Goal: Check status: Check status

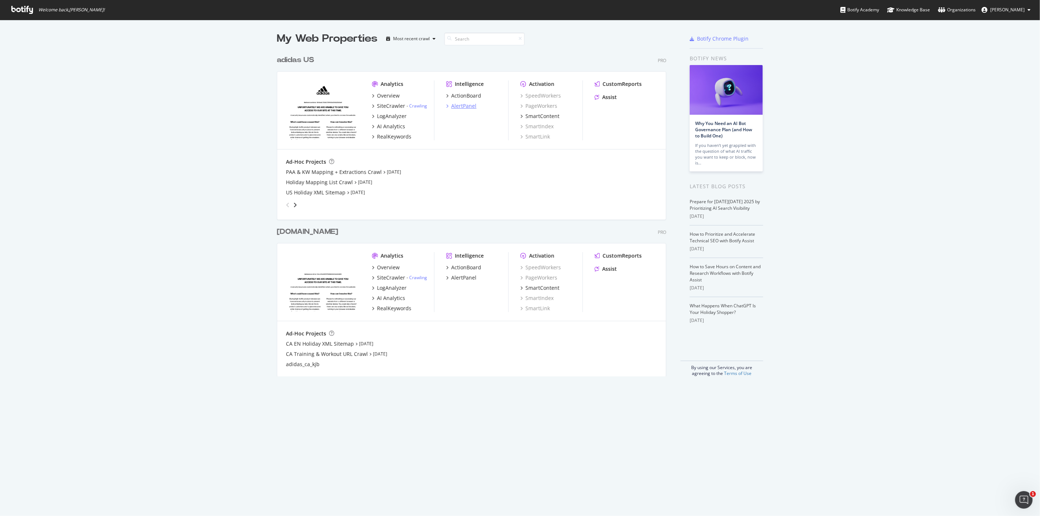
click at [456, 105] on div "AlertPanel" at bounding box center [463, 105] width 25 height 7
